Goal: Task Accomplishment & Management: Manage account settings

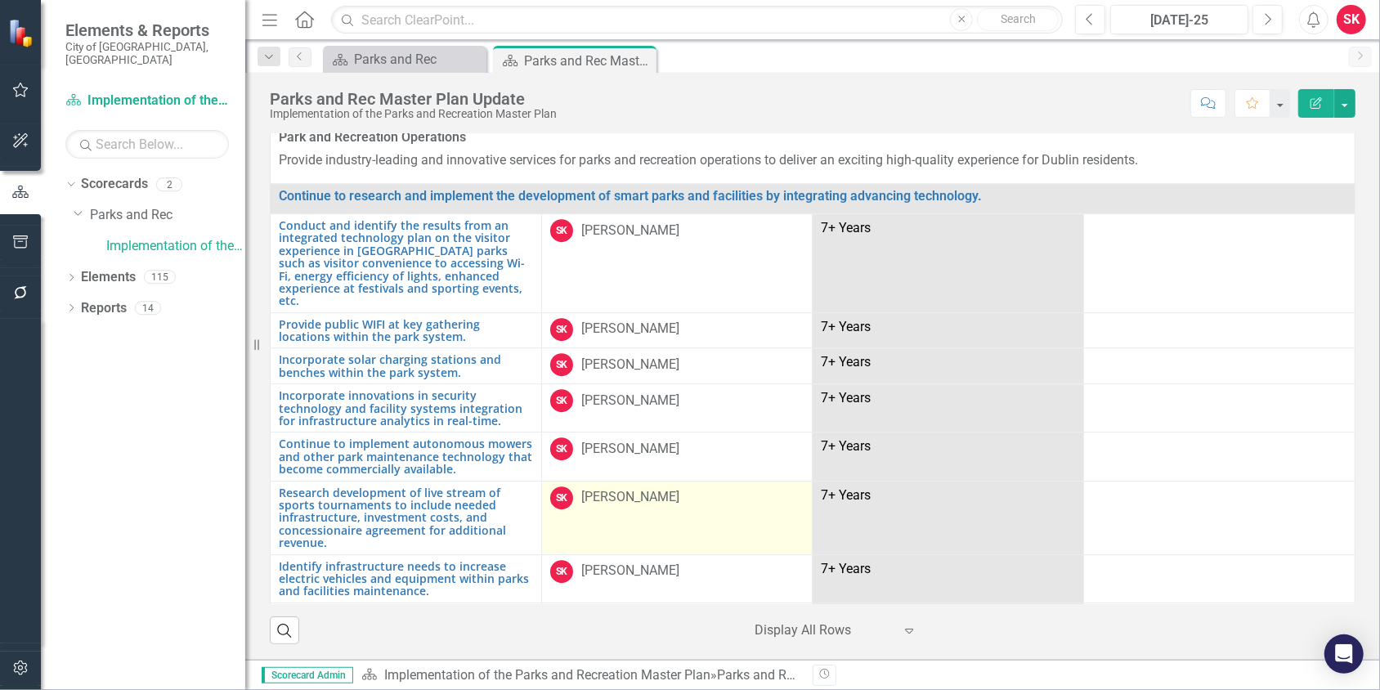
scroll to position [3516, 0]
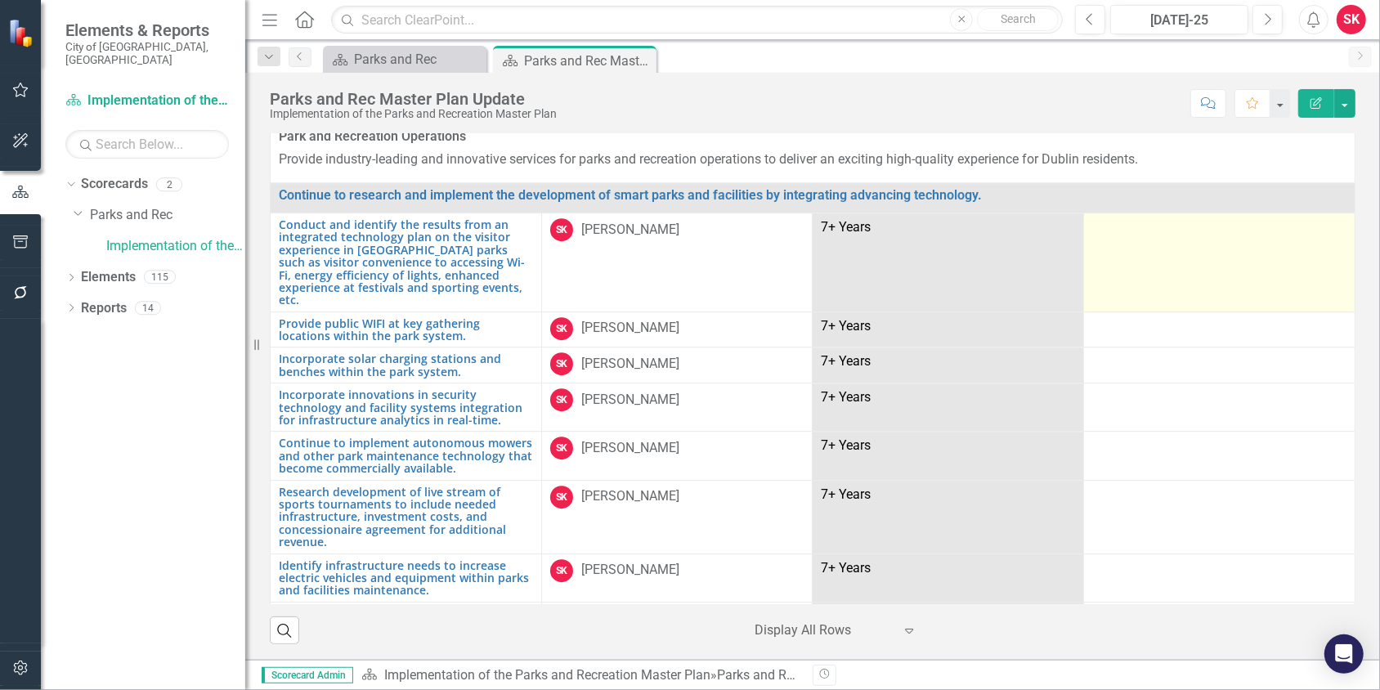
click at [1116, 224] on td at bounding box center [1220, 262] width 272 height 99
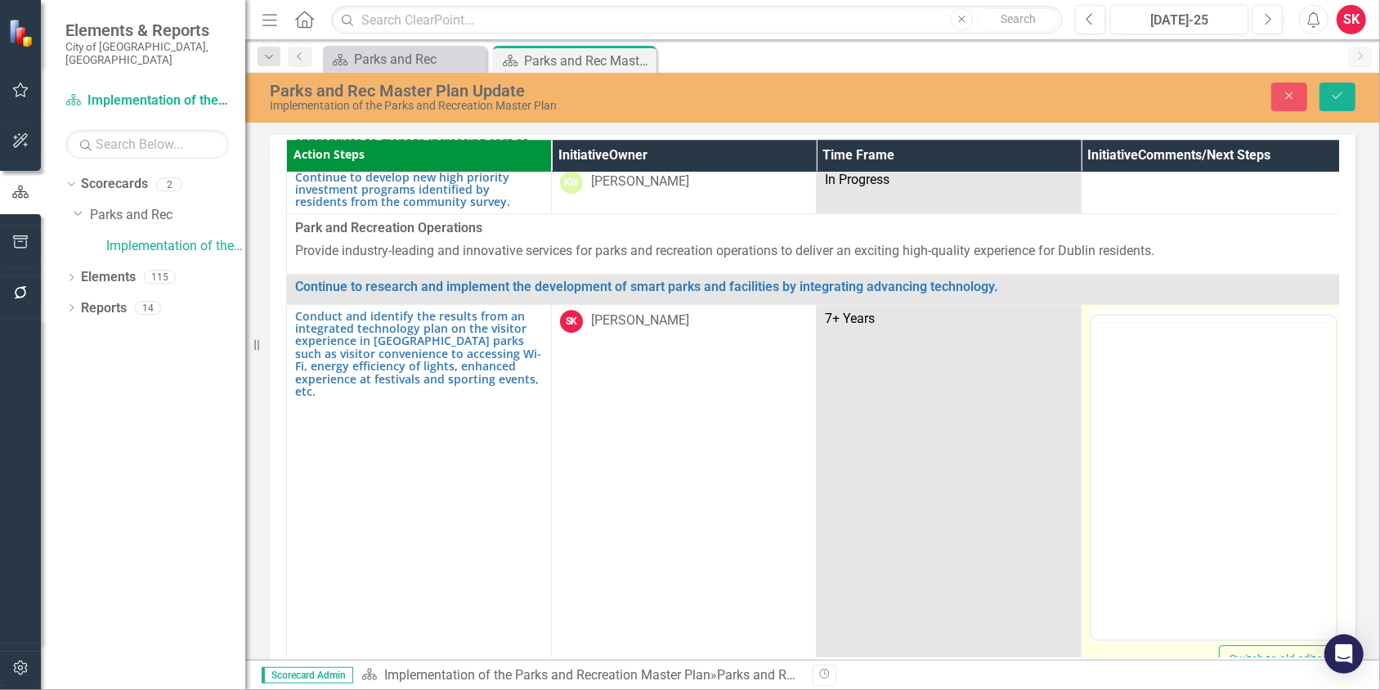
scroll to position [0, 0]
click at [1126, 390] on body "Rich Text Area. Press ALT-0 for help." at bounding box center [1213, 475] width 245 height 245
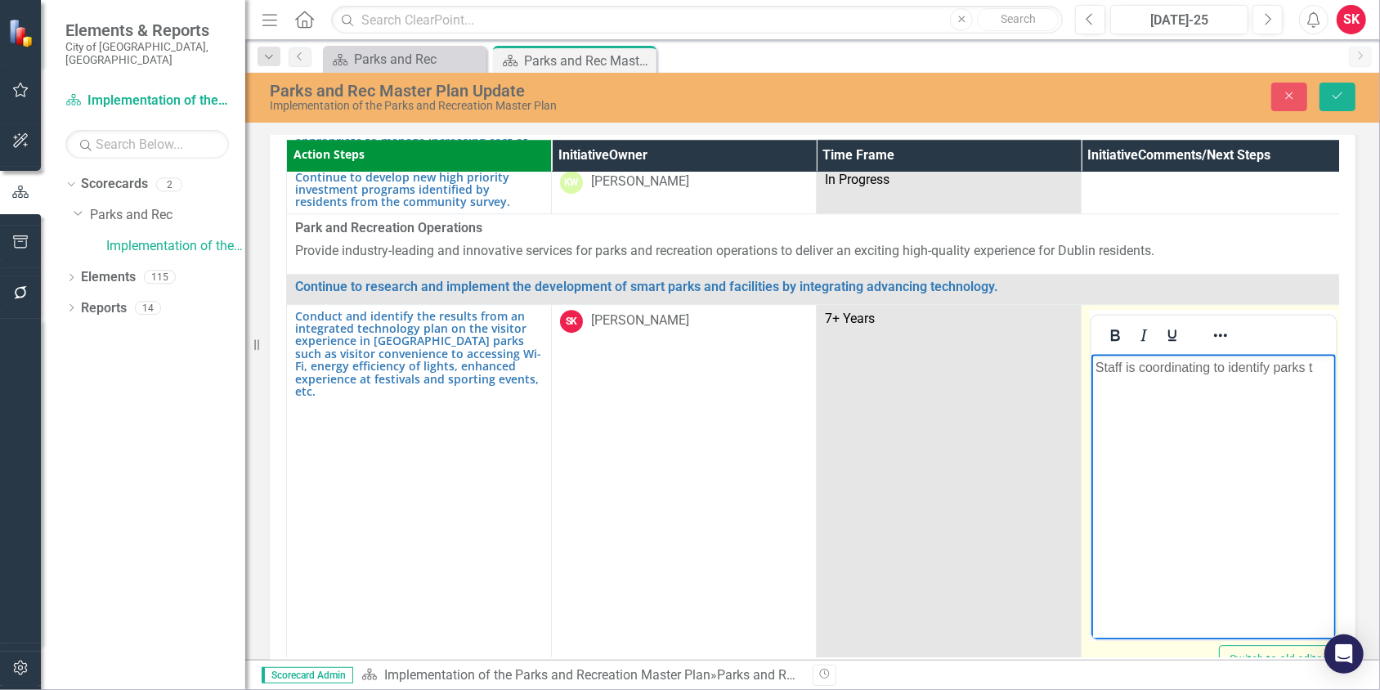
scroll to position [3516, 15]
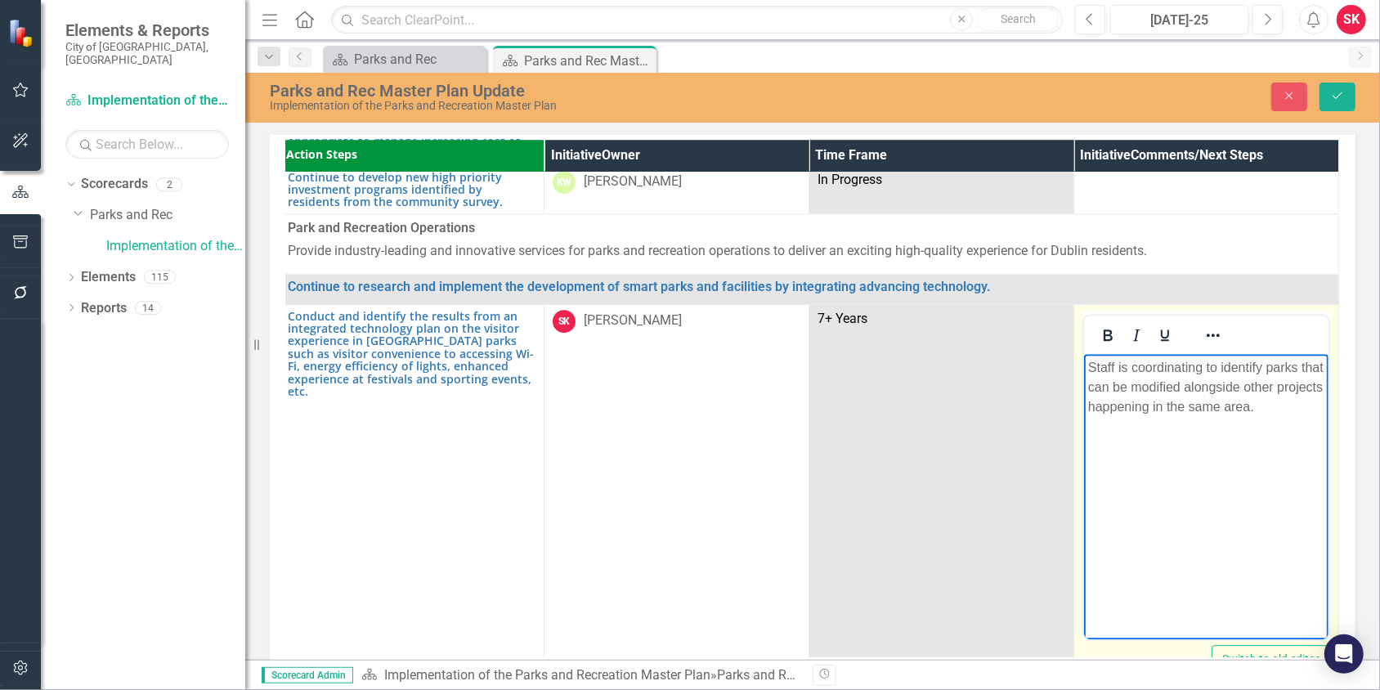
click at [1206, 366] on p "Staff is coordinating to identify parks that can be modified alongside other pr…" at bounding box center [1206, 386] width 236 height 59
click at [1113, 385] on p "Staff is coordinating to identify parks that can be modified alongside other pr…" at bounding box center [1206, 386] width 236 height 59
drag, startPoint x: 1205, startPoint y: 367, endPoint x: 1205, endPoint y: 388, distance: 20.4
click at [1206, 367] on p "Staff is coordinating to identify parks that can have connectivity extended to …" at bounding box center [1206, 396] width 236 height 79
click at [1271, 419] on p "Staff is coordinating interally to identify parks that can have connectivity ex…" at bounding box center [1206, 406] width 236 height 98
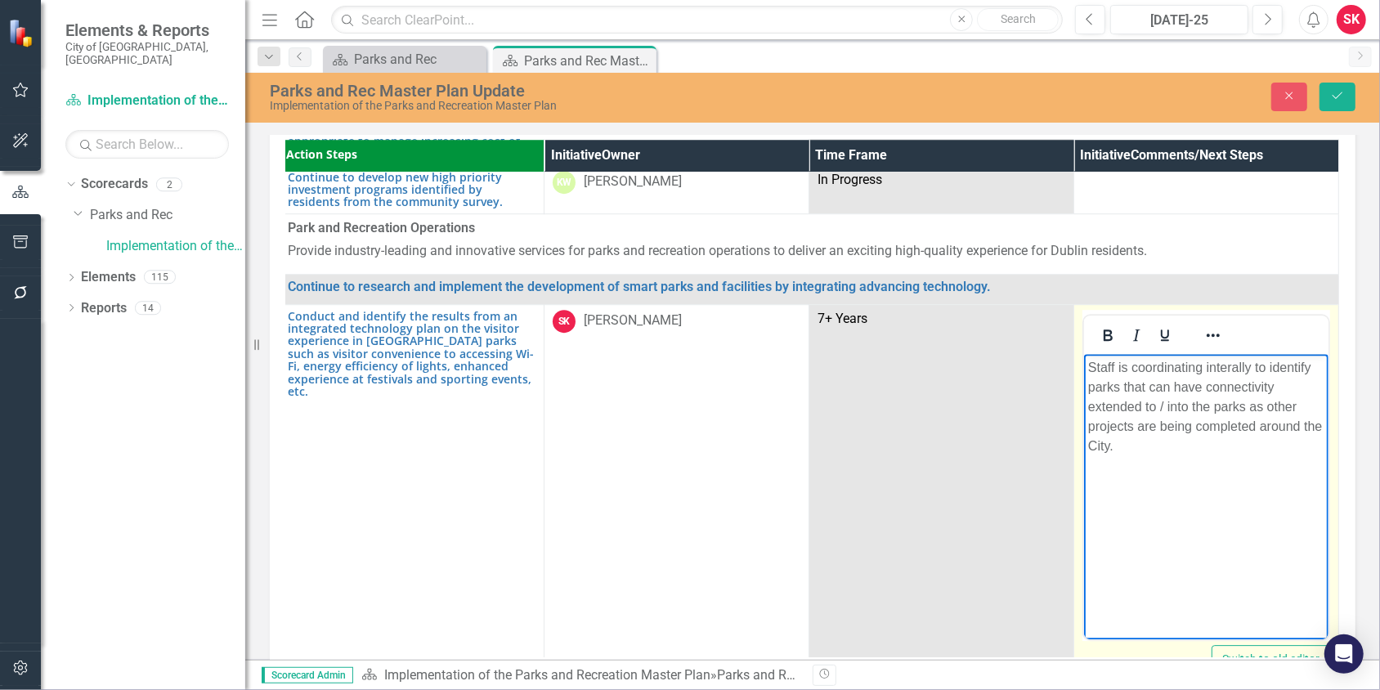
drag, startPoint x: 1234, startPoint y: 366, endPoint x: 1169, endPoint y: 485, distance: 135.4
click at [1169, 485] on body "Staff is coordinating interally to identify parks that can have connectivity ex…" at bounding box center [1206, 475] width 245 height 245
click at [1252, 401] on p "Staff is coordinating internally to identify parks that can have connectivity e…" at bounding box center [1206, 406] width 236 height 98
click at [1257, 450] on p "Staff is coordinating internally to identify parks that can have connectivity e…" at bounding box center [1206, 406] width 236 height 98
click at [1137, 447] on p "Staff is coordinating internally to identify parks that can have connectivity e…" at bounding box center [1206, 406] width 236 height 98
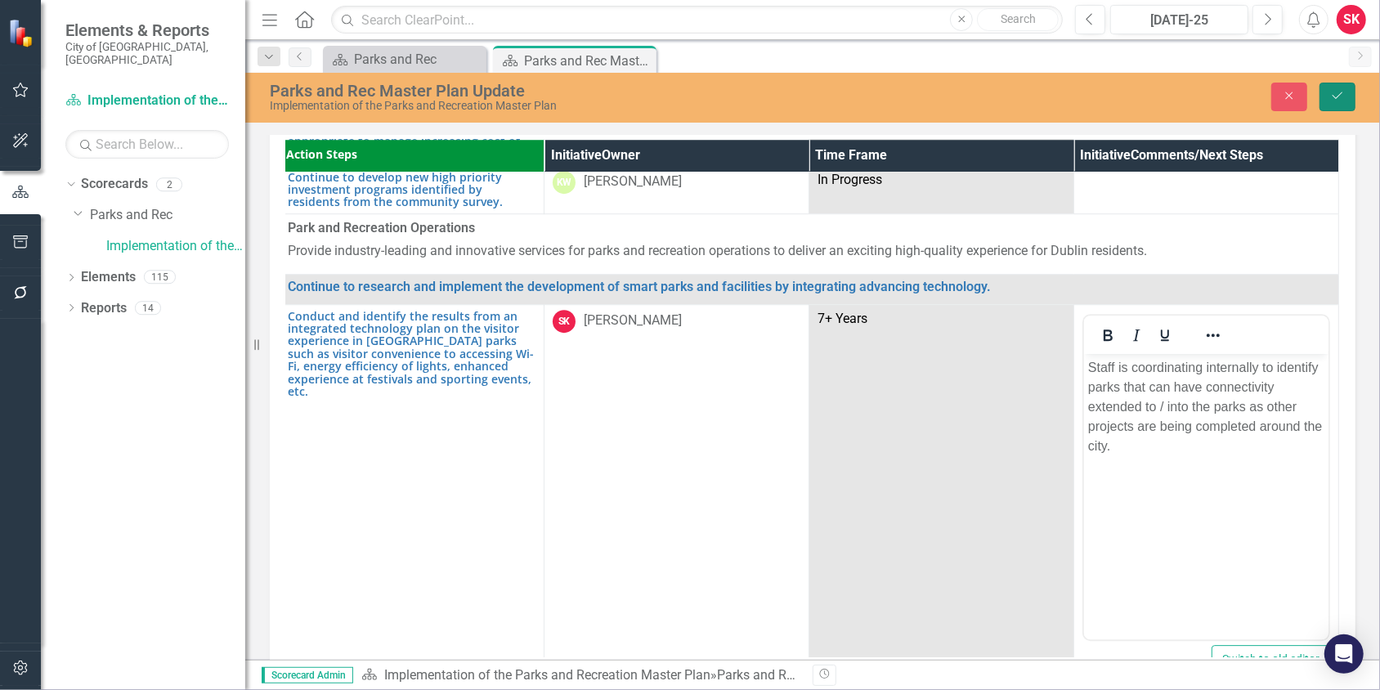
click at [1339, 99] on icon "Save" at bounding box center [1338, 95] width 15 height 11
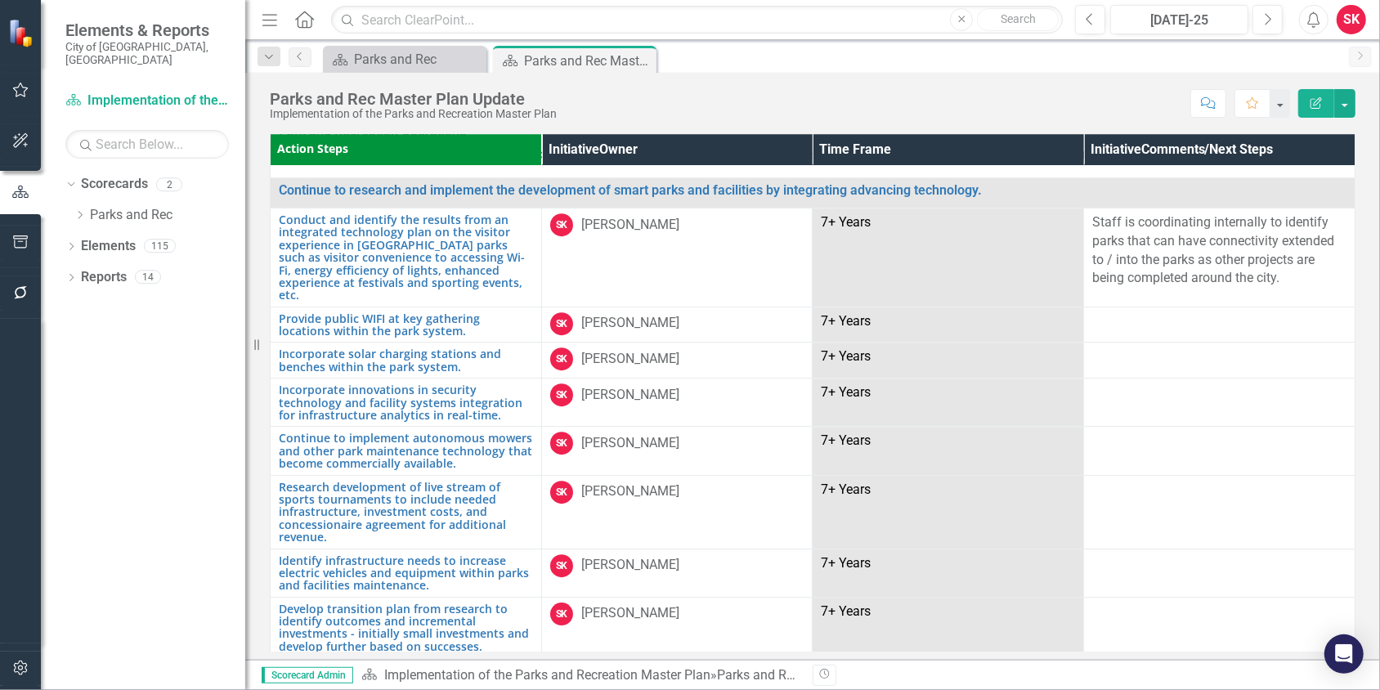
scroll to position [3405, 0]
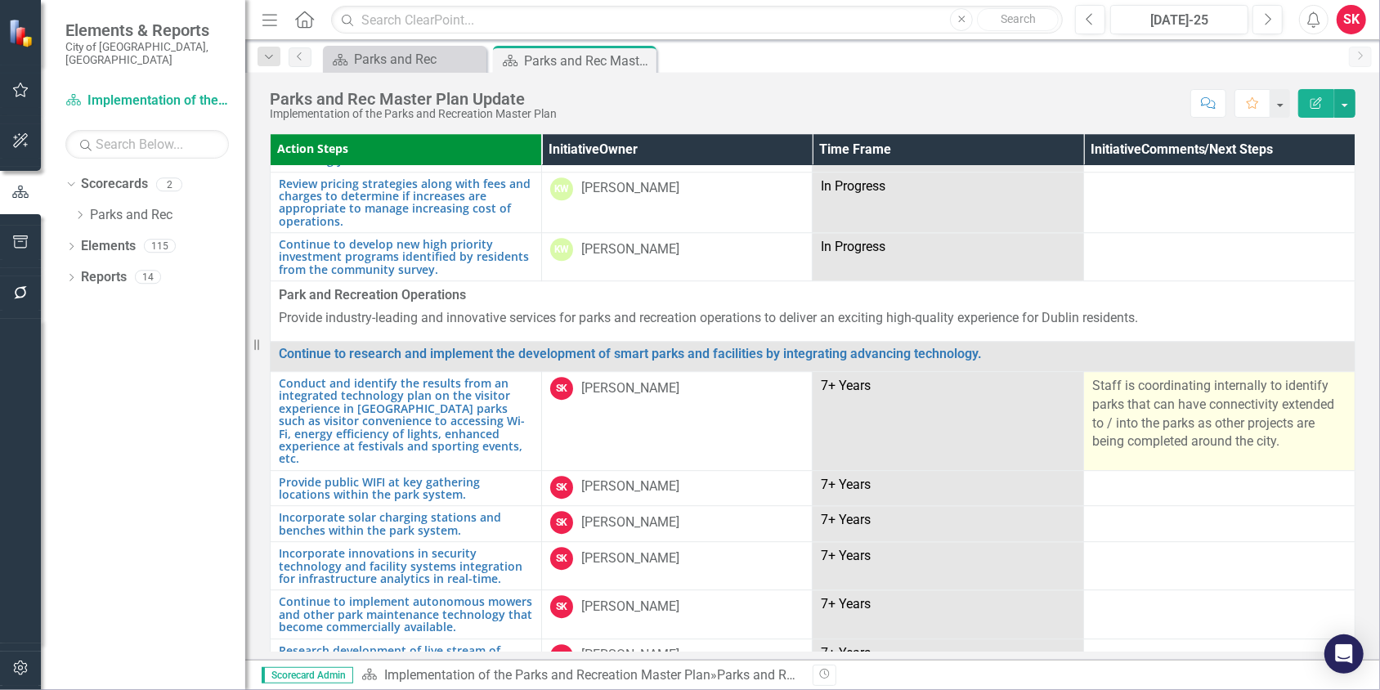
click at [1282, 415] on p "Staff is coordinating internally to identify parks that can have connectivity e…" at bounding box center [1220, 414] width 254 height 74
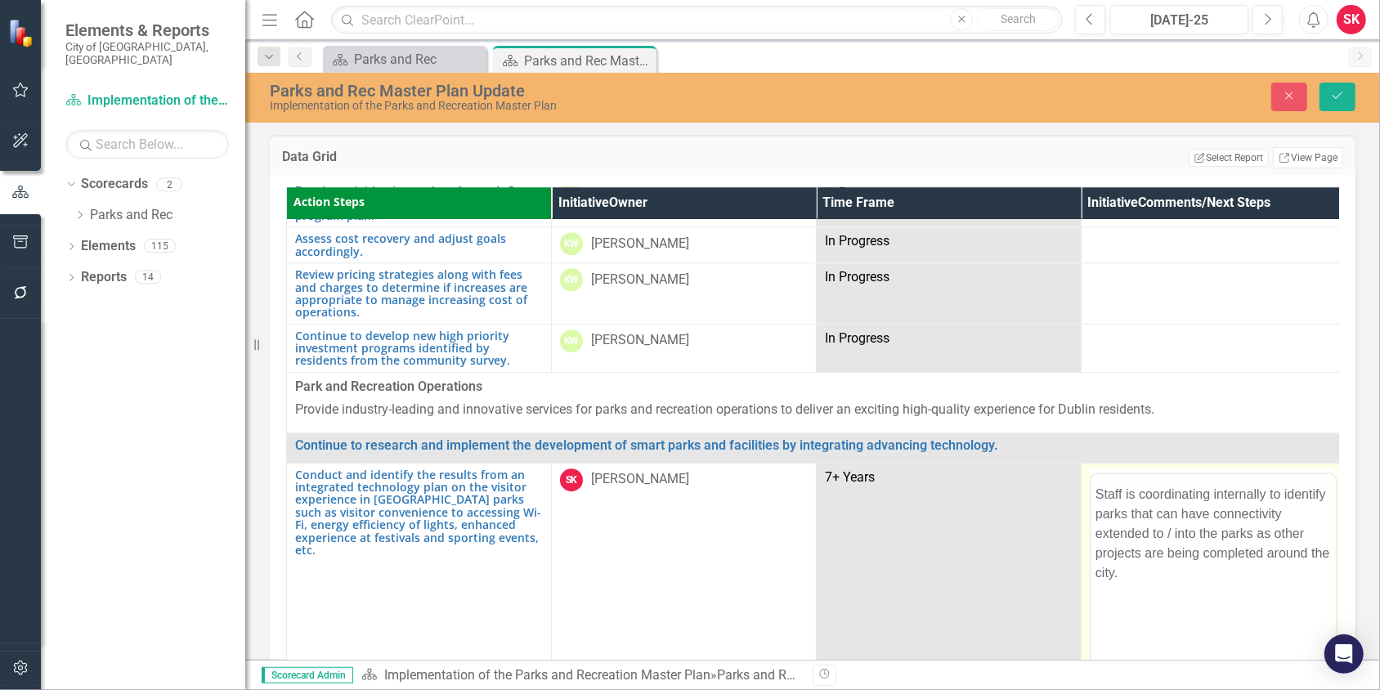
scroll to position [0, 0]
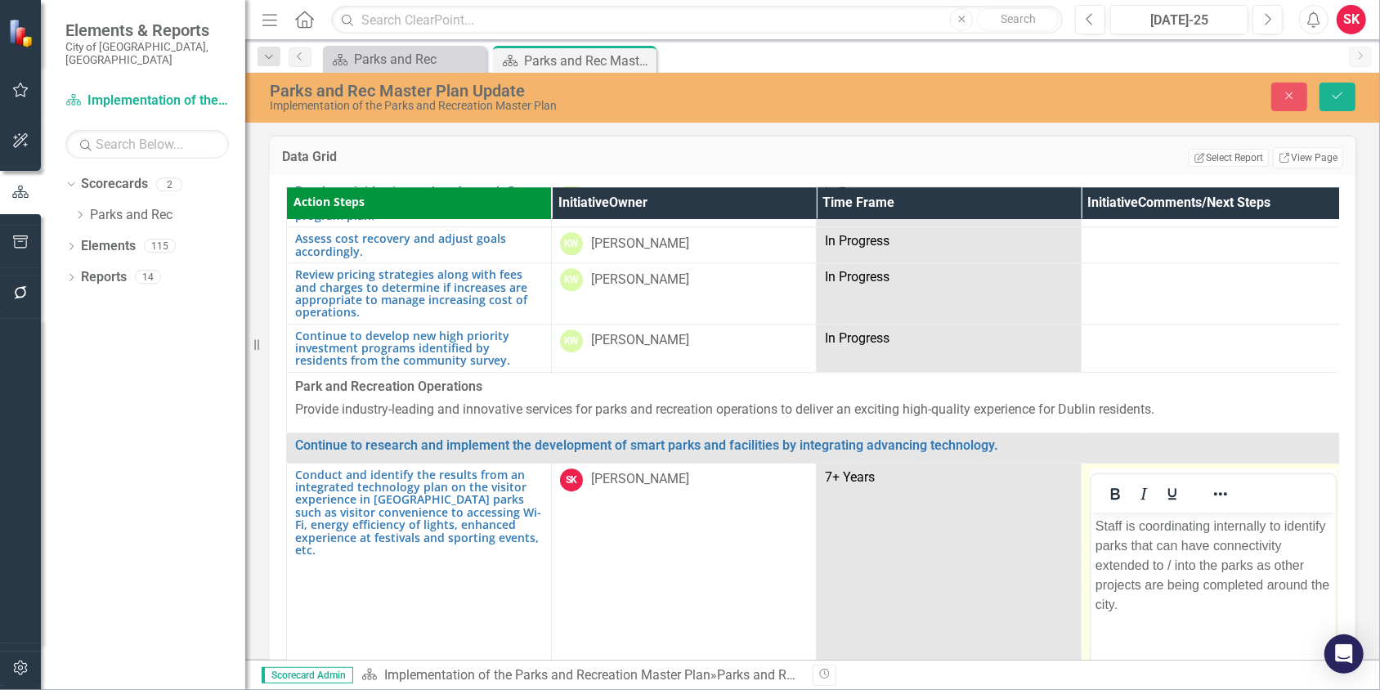
click at [1143, 602] on p "Staff is coordinating internally to identify parks that can have connectivity e…" at bounding box center [1213, 565] width 236 height 98
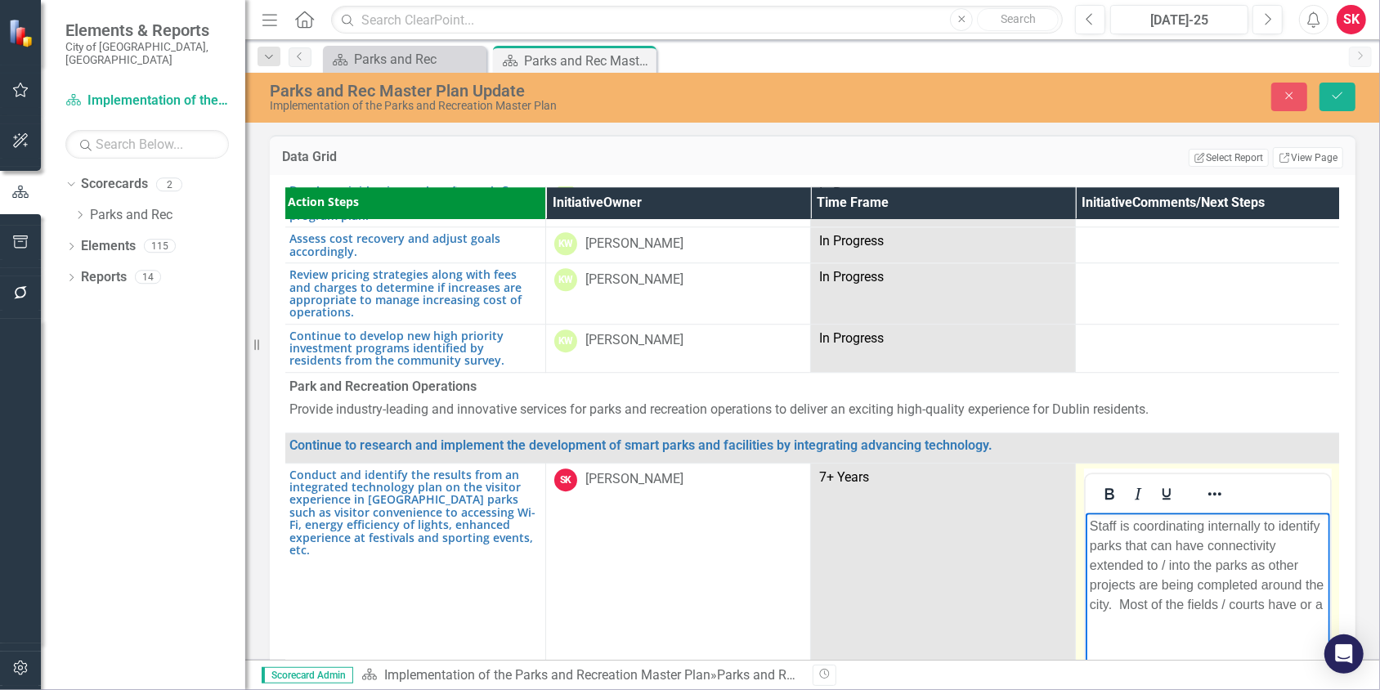
scroll to position [3405, 13]
click at [1178, 645] on p "Staff is coordinating internally to identify parks that can have connectivity e…" at bounding box center [1206, 594] width 236 height 157
click at [1177, 664] on p "Staff is coordinating internally to identify parks that can have connectivity e…" at bounding box center [1206, 594] width 236 height 157
drag, startPoint x: 1131, startPoint y: 527, endPoint x: 1134, endPoint y: 555, distance: 28.0
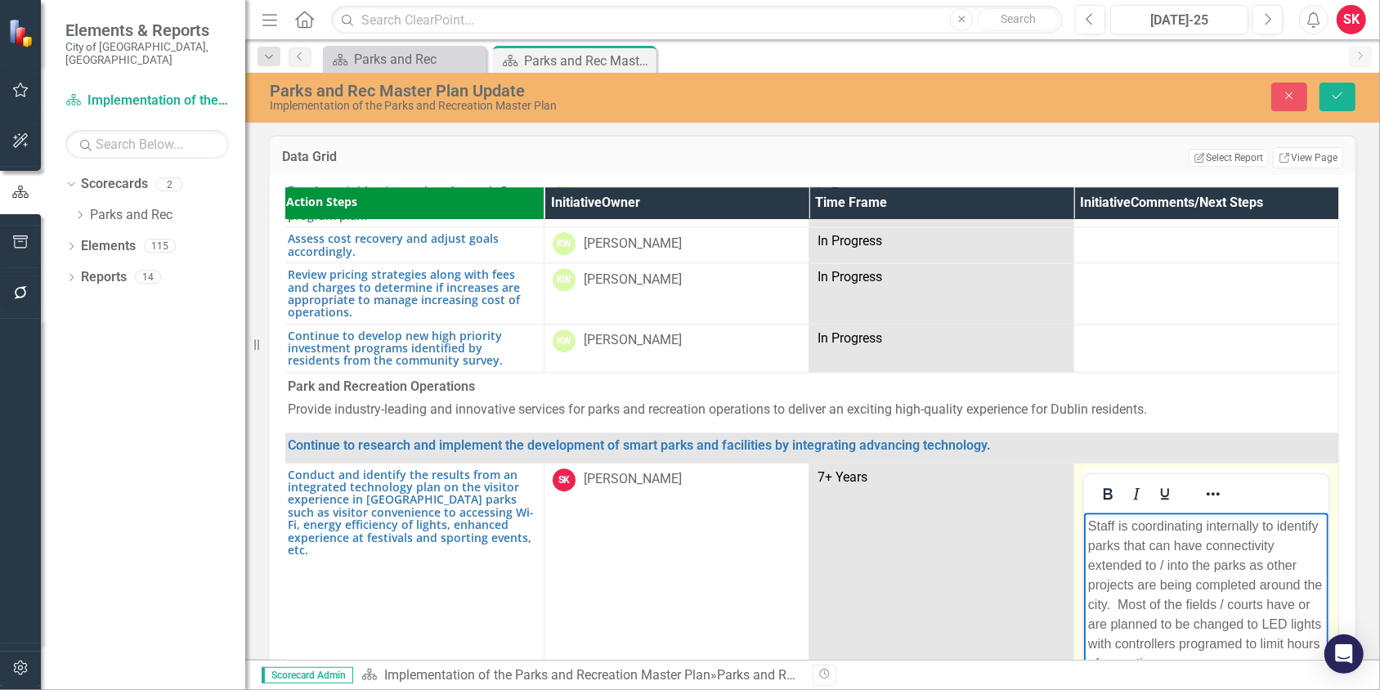
click at [1131, 527] on p "Staff is coordinating internally to identify parks that can have connectivity e…" at bounding box center [1206, 594] width 236 height 157
click at [1185, 604] on p "Staff is continuing to coordinate internally to identify parks that can have co…" at bounding box center [1206, 594] width 236 height 157
click at [1088, 621] on p "Staff is continuing to coordinate internally to identify parks that can have co…" at bounding box center [1206, 594] width 236 height 157
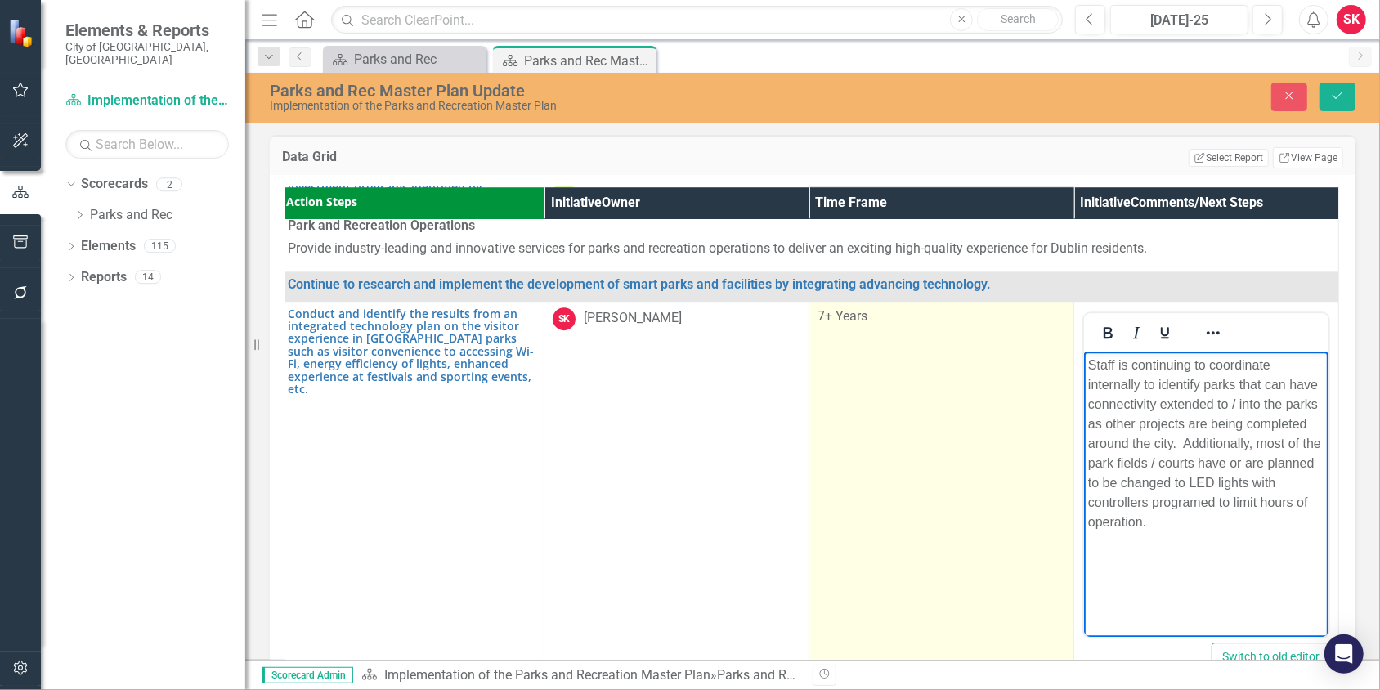
scroll to position [3568, 13]
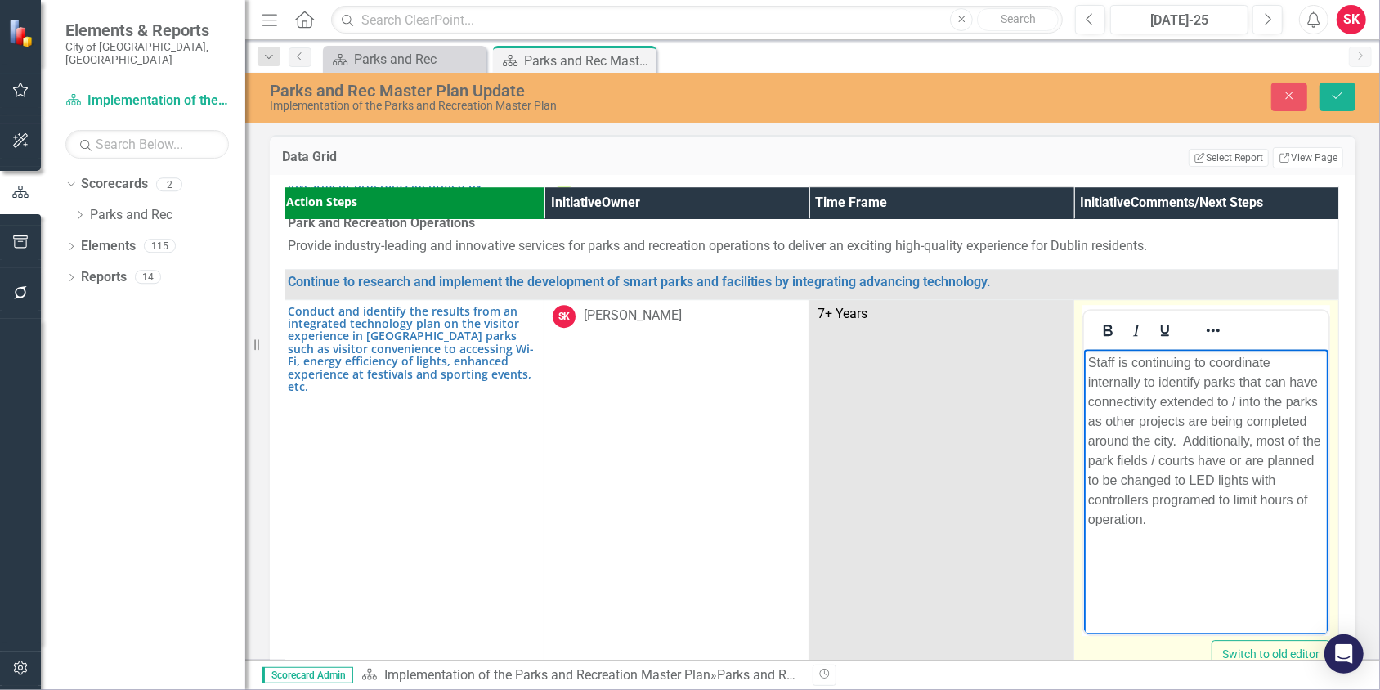
click at [1183, 518] on p "Staff is continuing to coordinate internally to identify parks that can have co…" at bounding box center [1206, 440] width 236 height 177
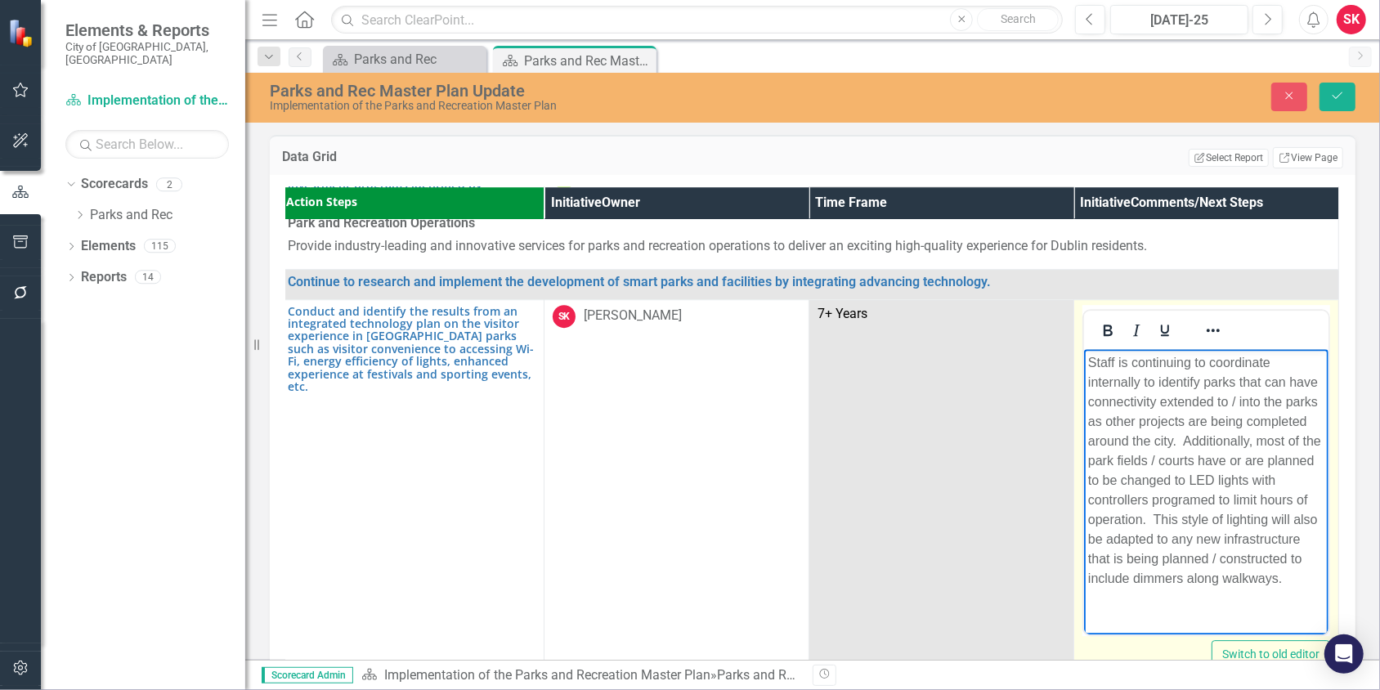
click at [1278, 579] on p "Staff is continuing to coordinate internally to identify parks that can have co…" at bounding box center [1206, 470] width 236 height 236
click at [1212, 598] on p "Staff is continuing to coordinate internally to identify parks that can have co…" at bounding box center [1206, 479] width 236 height 255
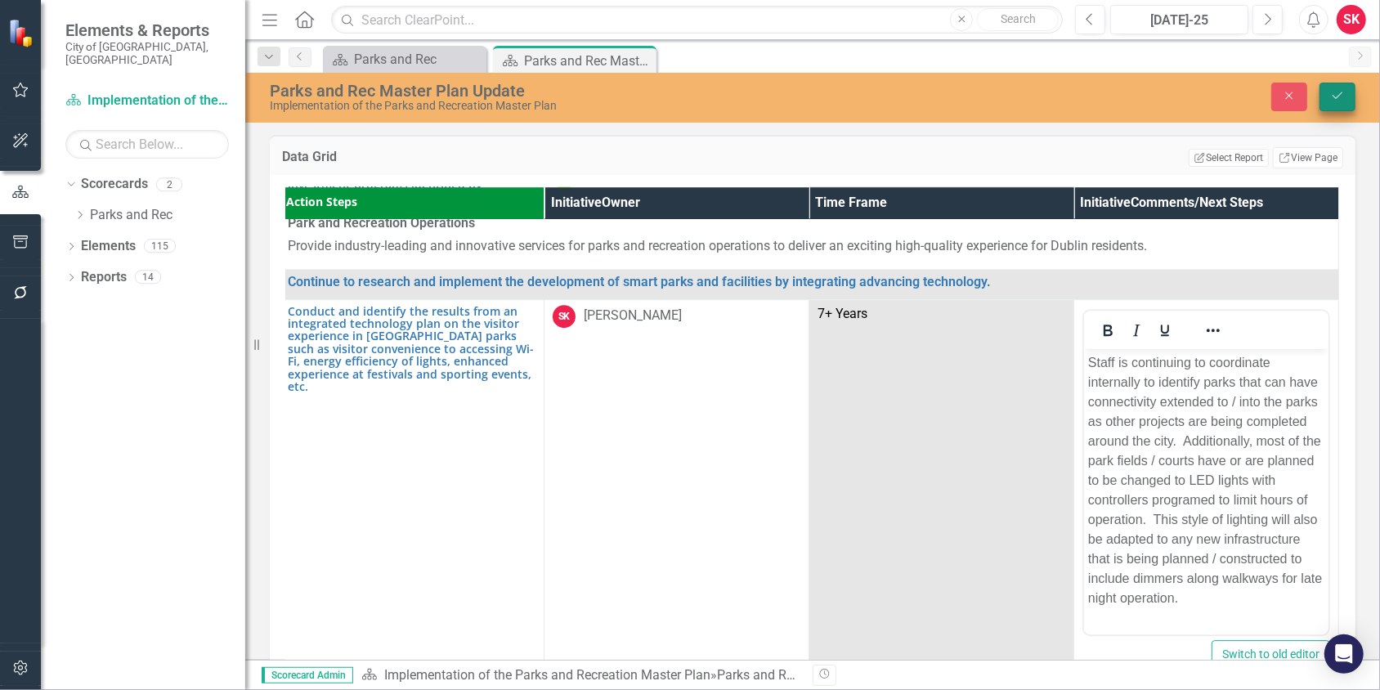
click at [1350, 95] on button "Save" at bounding box center [1338, 97] width 36 height 29
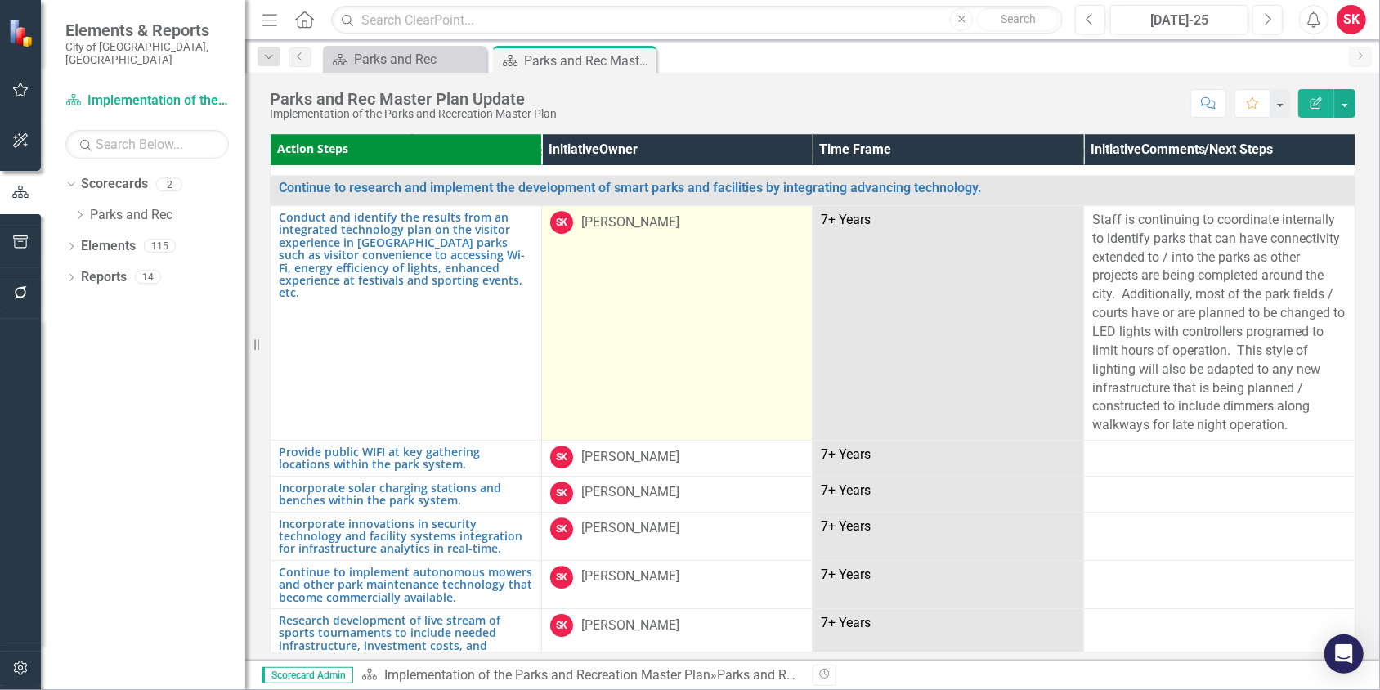
scroll to position [3553, 0]
